Goal: Understand process/instructions: Learn how to perform a task or action

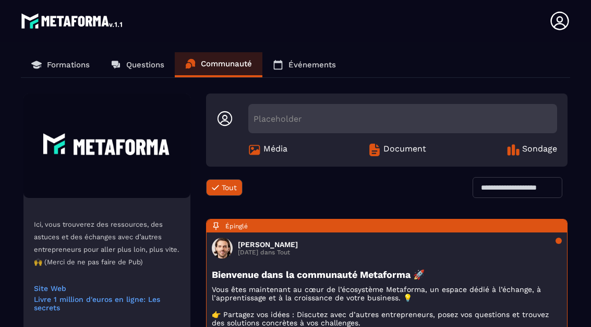
click at [53, 74] on link "Formations" at bounding box center [60, 64] width 79 height 25
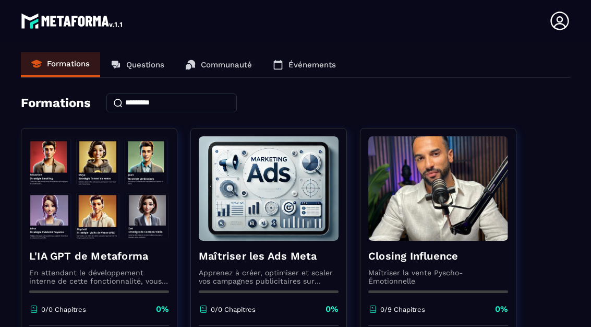
click at [563, 22] on icon at bounding box center [559, 20] width 21 height 21
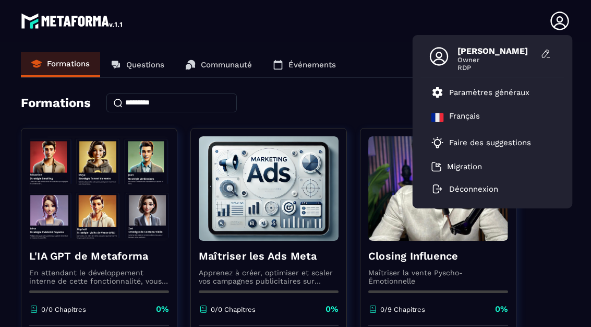
click at [506, 96] on p "Paramètres généraux" at bounding box center [489, 92] width 80 height 9
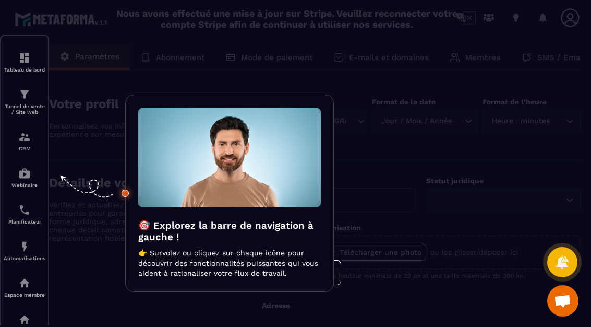
click at [23, 68] on div at bounding box center [295, 163] width 591 height 327
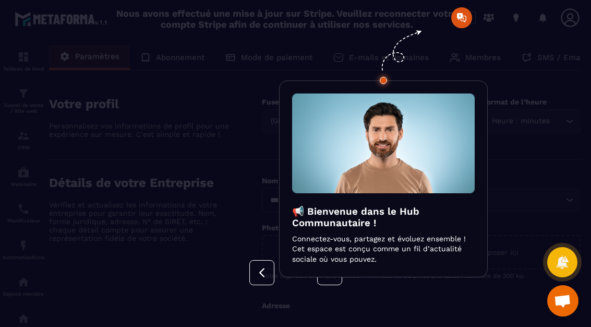
click at [527, 76] on div at bounding box center [295, 163] width 591 height 327
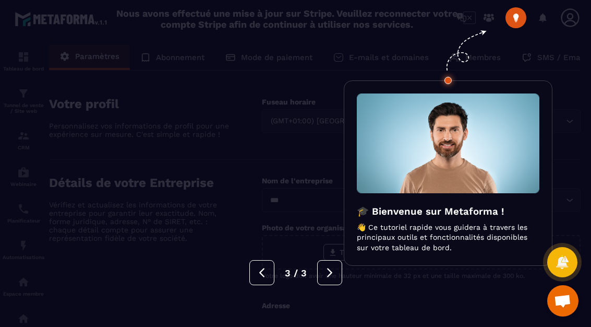
click at [329, 292] on div at bounding box center [295, 163] width 591 height 327
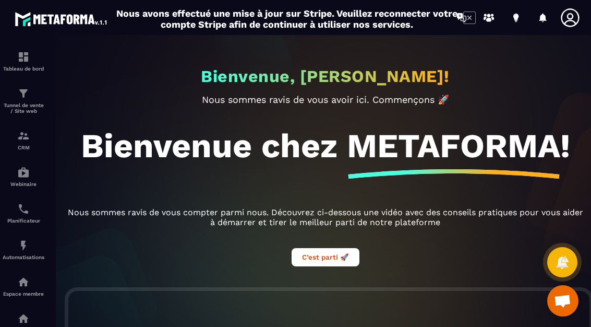
click at [310, 266] on button "C’est parti 🚀" at bounding box center [326, 257] width 68 height 18
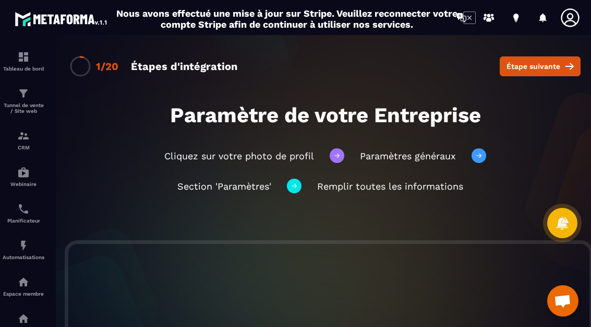
click at [561, 62] on button "Étape suivante" at bounding box center [540, 66] width 81 height 20
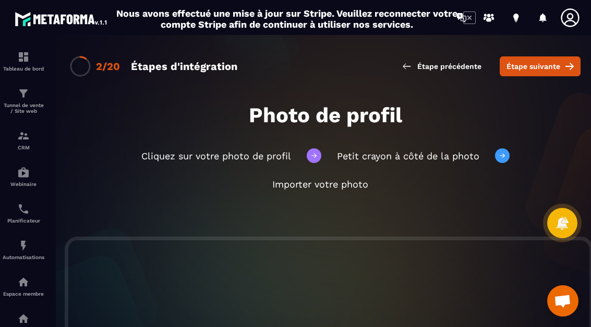
click at [561, 66] on button "Étape suivante" at bounding box center [540, 66] width 81 height 20
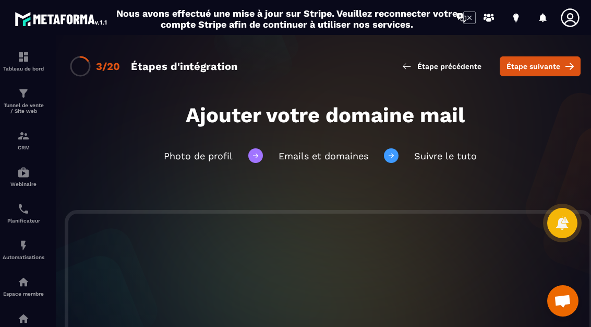
click at [568, 65] on icon at bounding box center [570, 66] width 8 height 8
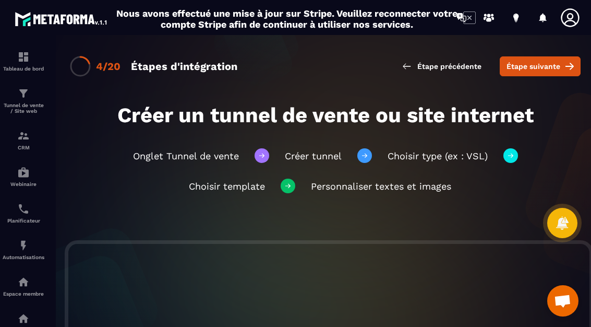
click at [563, 59] on button "Étape suivante" at bounding box center [540, 66] width 81 height 20
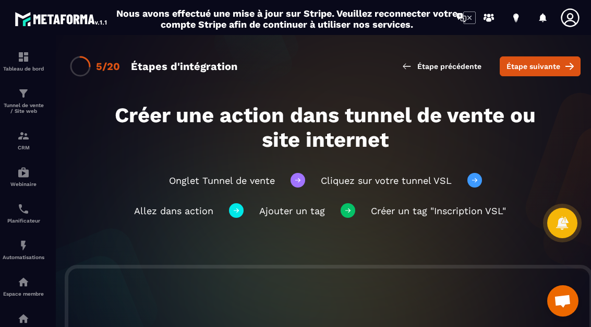
click at [560, 62] on button "Étape suivante" at bounding box center [540, 66] width 81 height 20
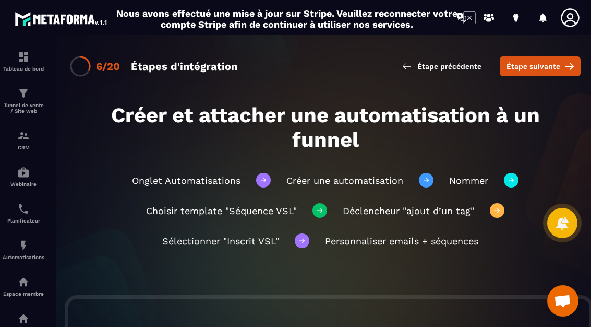
click at [480, 21] on link at bounding box center [489, 17] width 21 height 21
